Goal: Find specific page/section: Find specific page/section

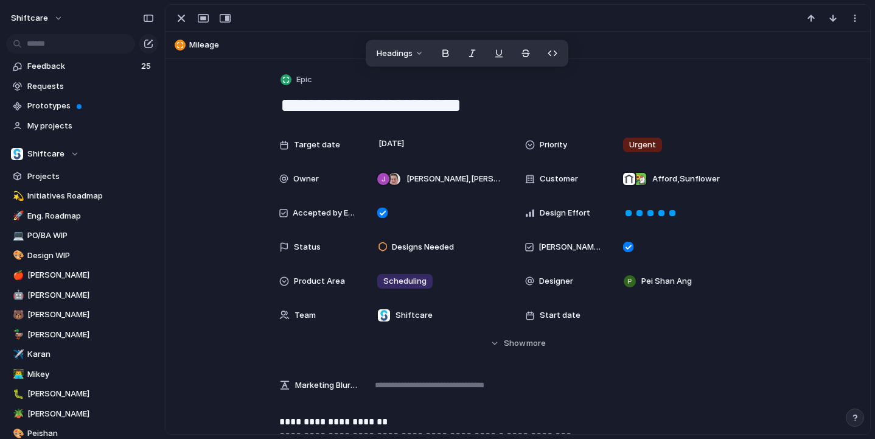
scroll to position [1910, 0]
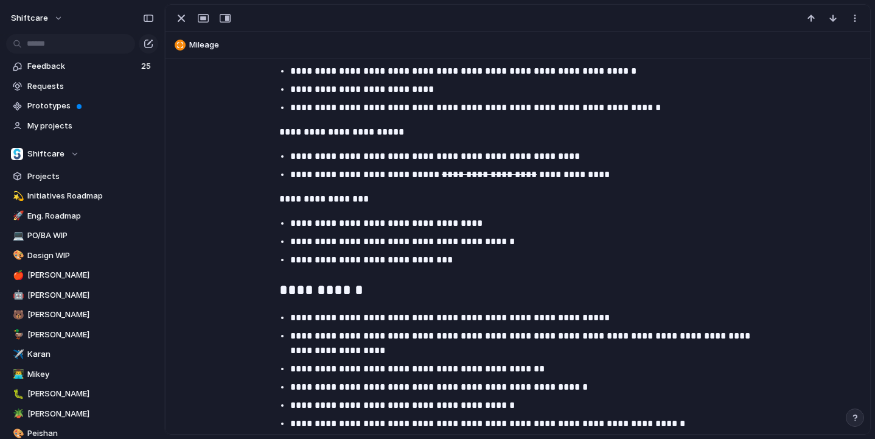
click at [479, 206] on p "**********" at bounding box center [517, 199] width 477 height 15
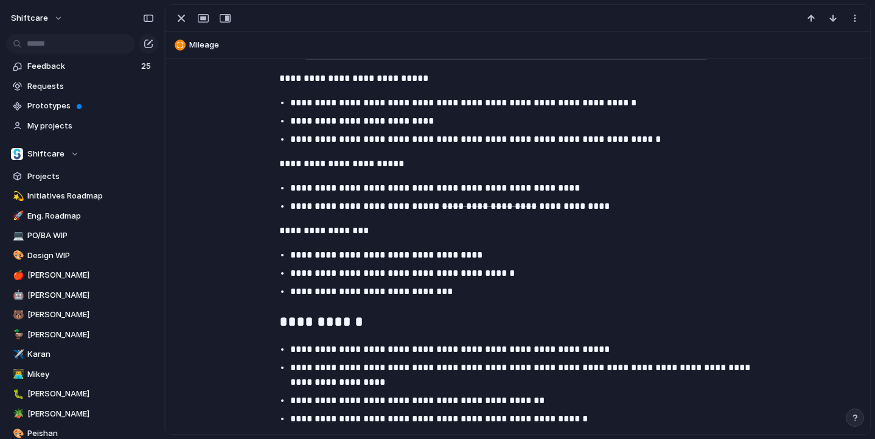
scroll to position [1871, 0]
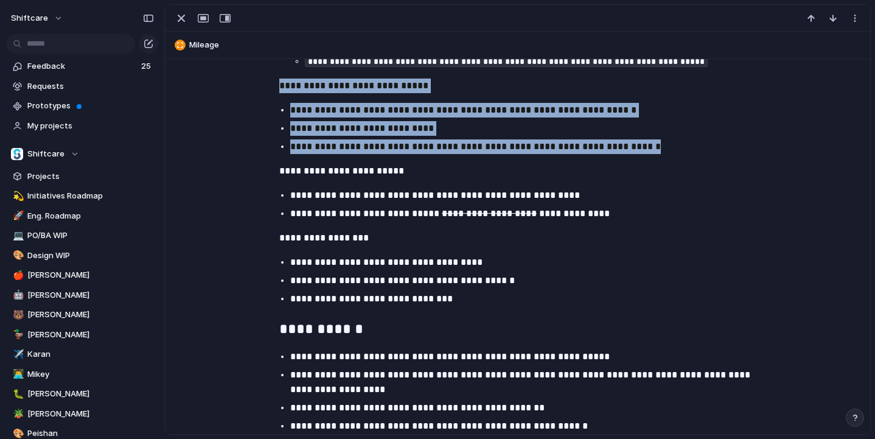
drag, startPoint x: 656, startPoint y: 178, endPoint x: 258, endPoint y: 120, distance: 402.2
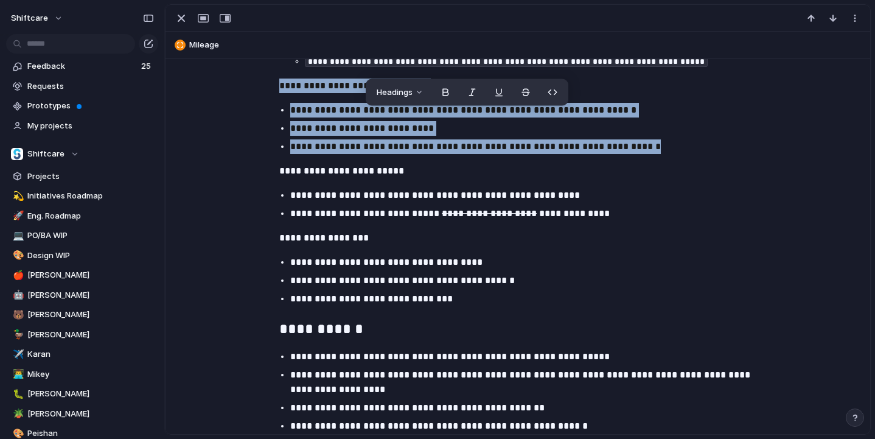
copy div "**********"
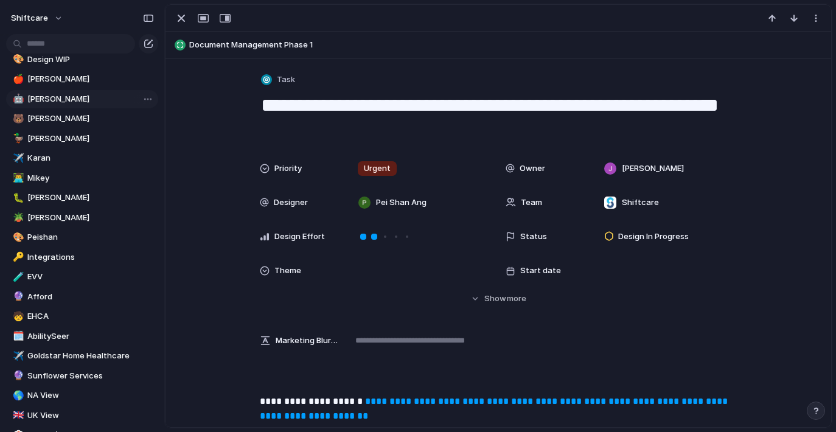
scroll to position [198, 0]
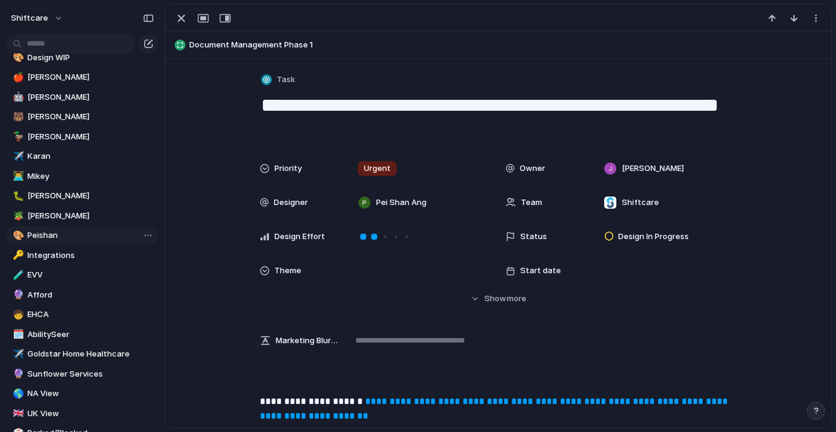
click at [60, 237] on span "Peishan" at bounding box center [90, 235] width 127 height 12
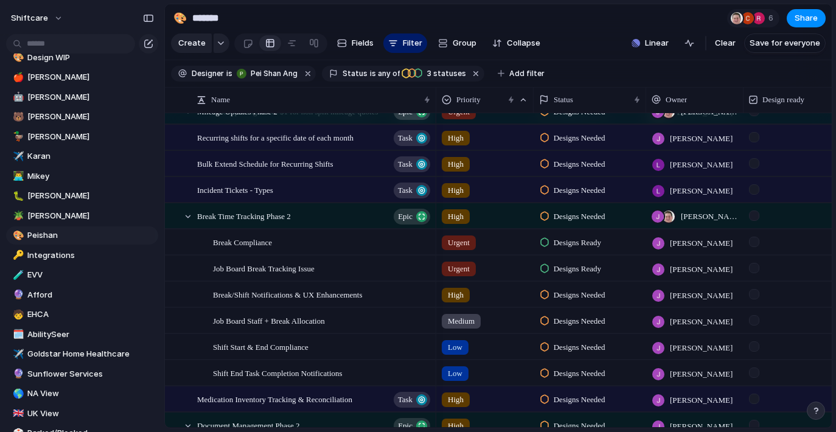
scroll to position [148, 0]
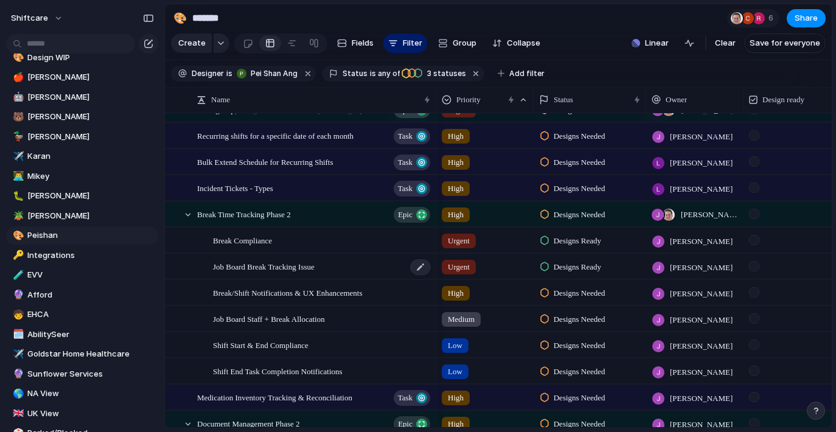
click at [295, 268] on span "Job Board Break Tracking Issue" at bounding box center [264, 266] width 102 height 14
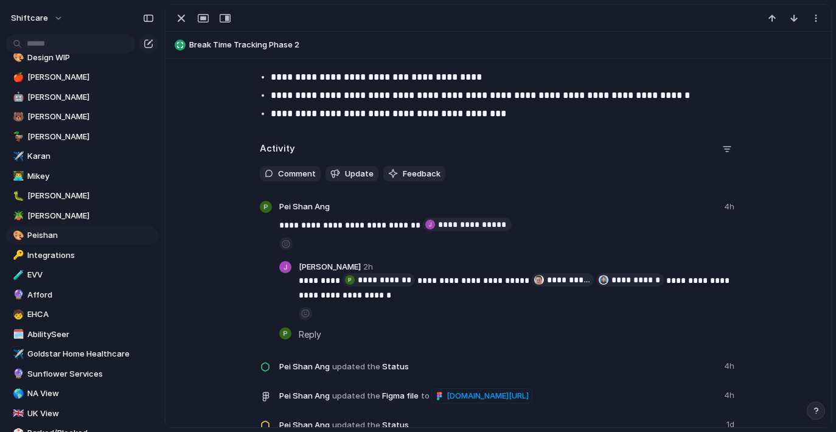
scroll to position [1876, 0]
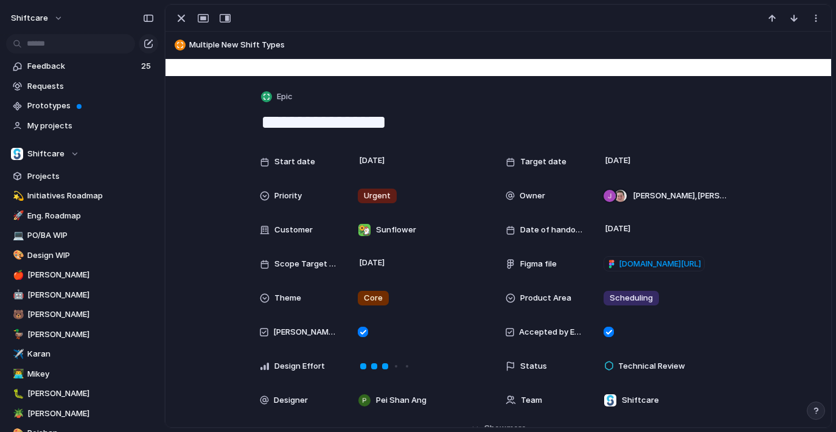
scroll to position [175, 0]
